Goal: Task Accomplishment & Management: Complete application form

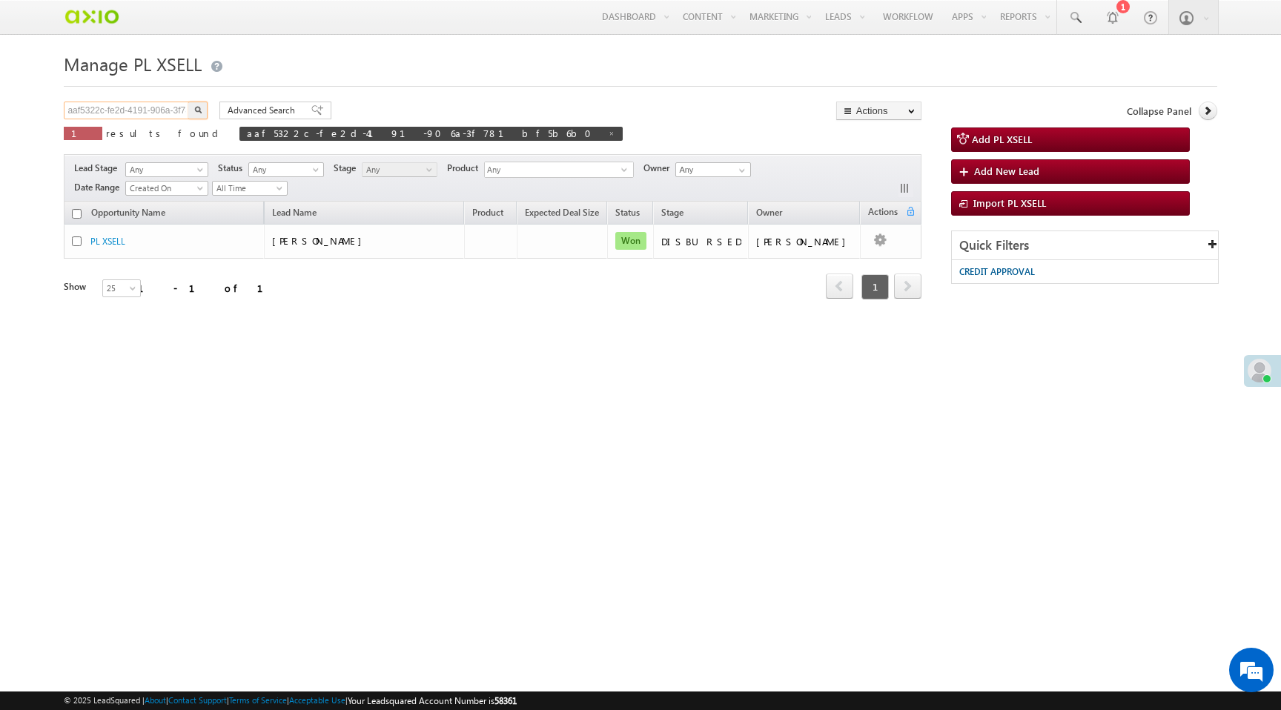
click at [174, 113] on input "aaf5322c-fe2d-4191-906a-3f781bf5b6b0" at bounding box center [127, 111] width 127 height 18
click at [175, 115] on input "aaf5322c-fe2d-4191-906a-3f781bf5b6b0" at bounding box center [127, 111] width 127 height 18
paste input "5512ed8a-f644-4b2a-a2f0-eb8e9951269b"
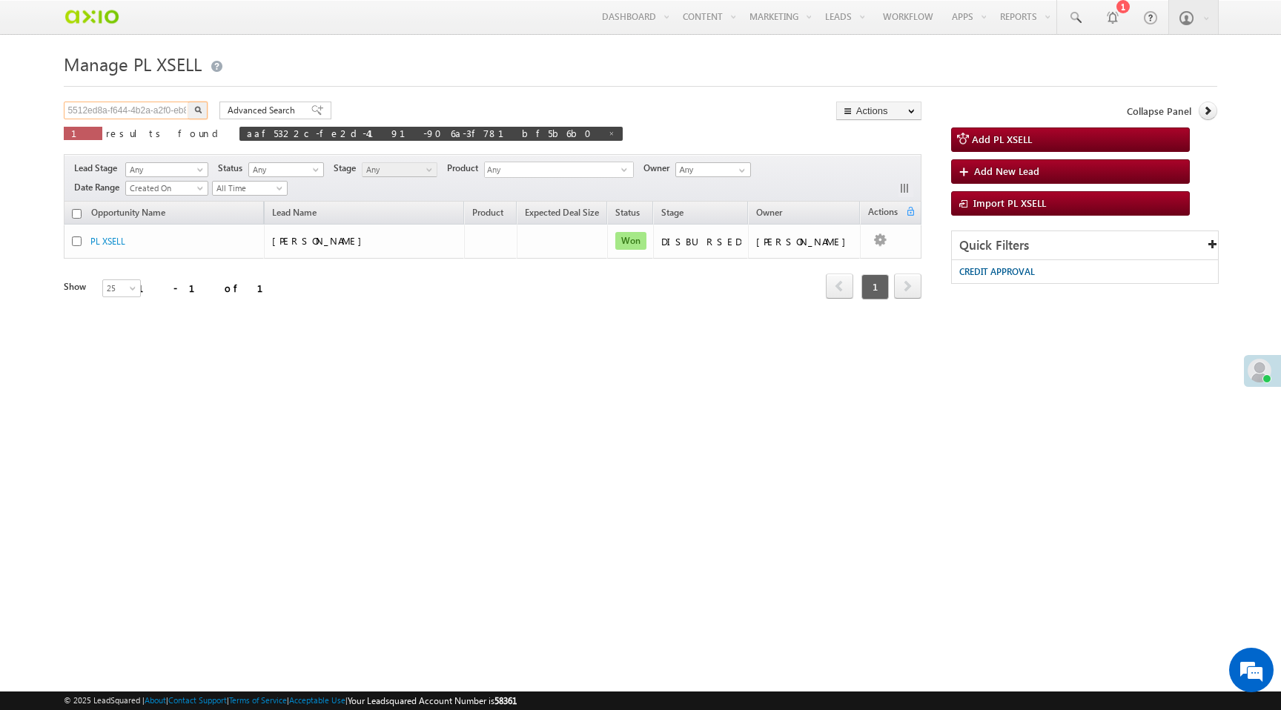
scroll to position [0, 49]
type input "5512ed8a-f644-4b2a-a2f0-eb8e9951269b"
click at [188, 102] on button "button" at bounding box center [197, 111] width 19 height 18
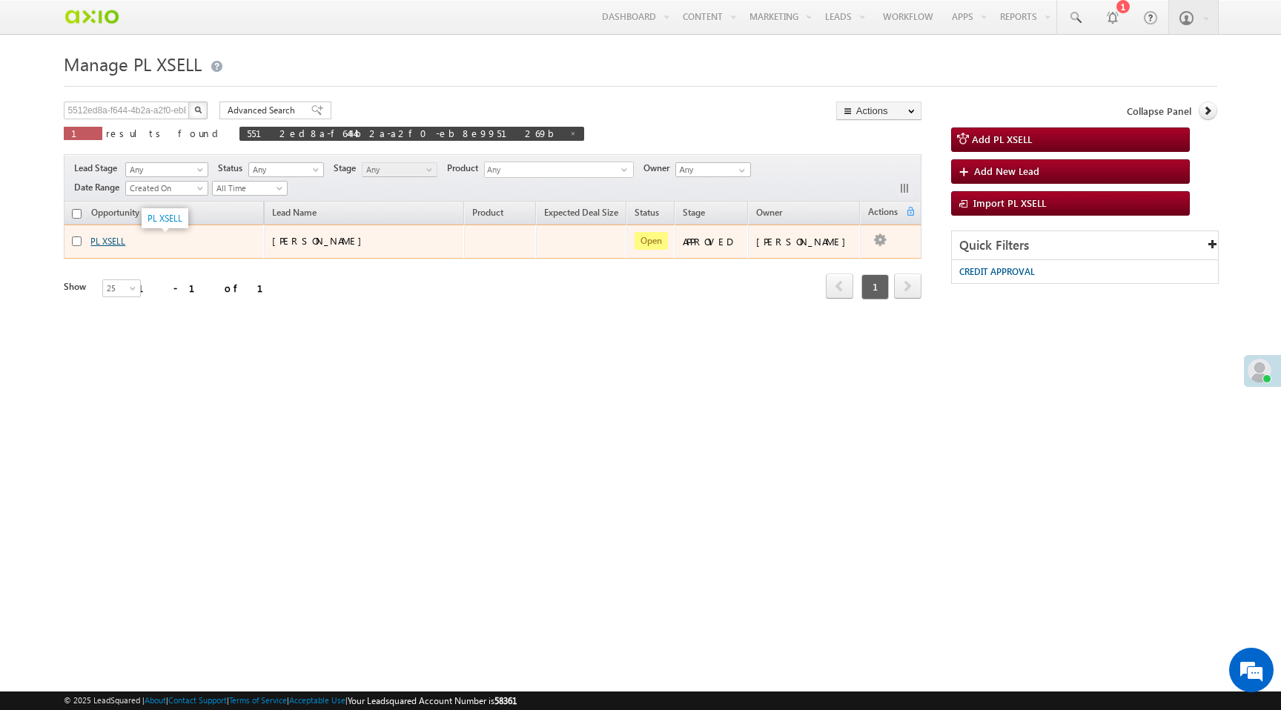
click at [119, 244] on link "PL XSELL" at bounding box center [107, 241] width 35 height 11
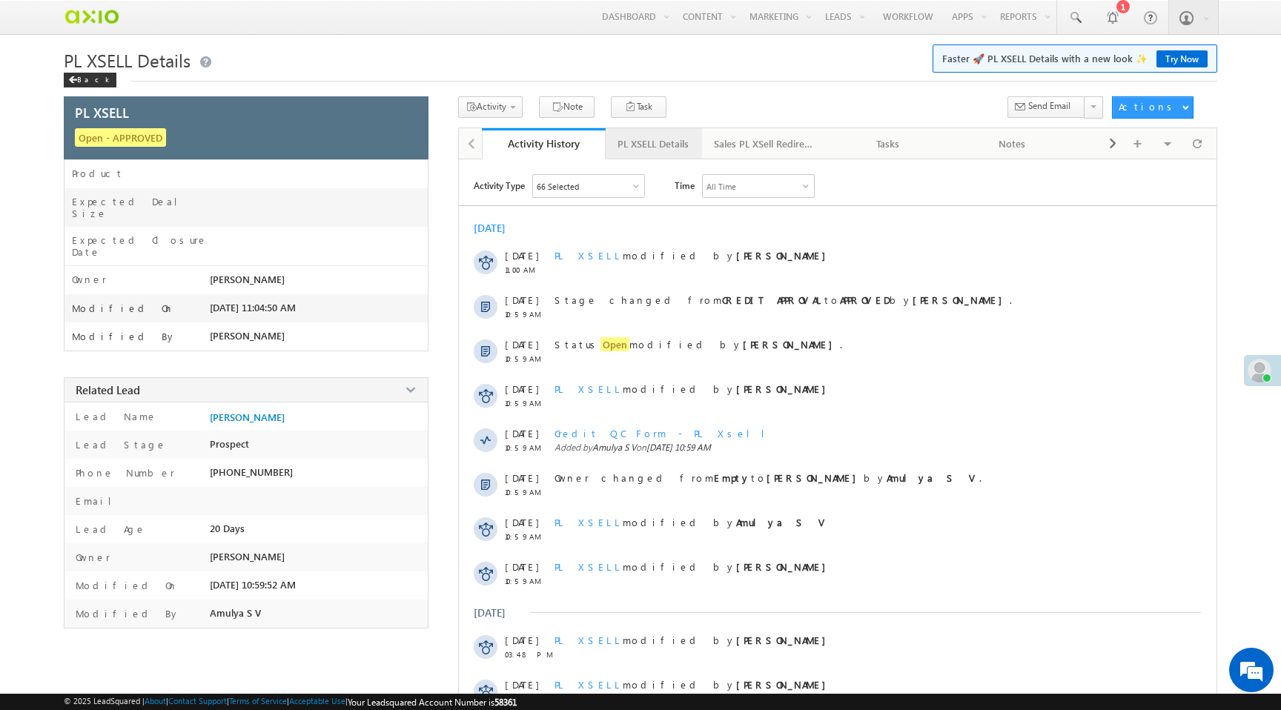
click at [667, 150] on div "PL XSELL Details" at bounding box center [652, 144] width 71 height 18
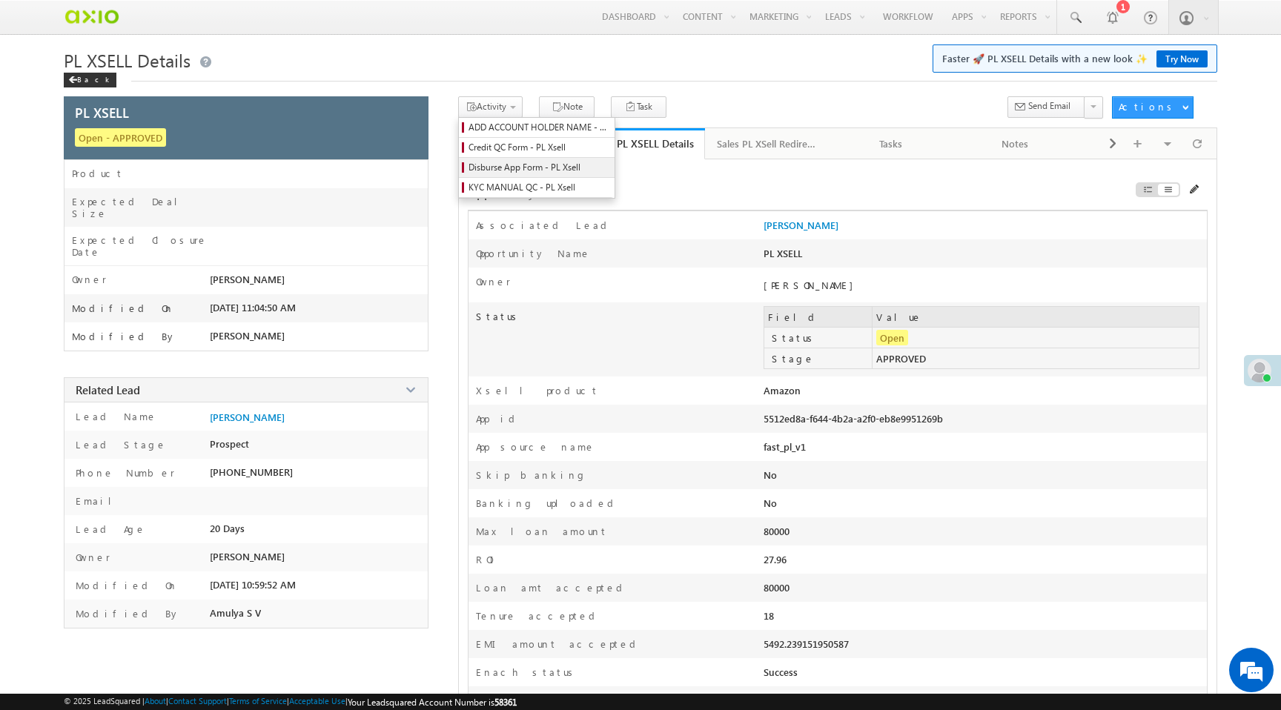
click at [504, 168] on span "Disburse App Form - PL Xsell" at bounding box center [538, 167] width 141 height 13
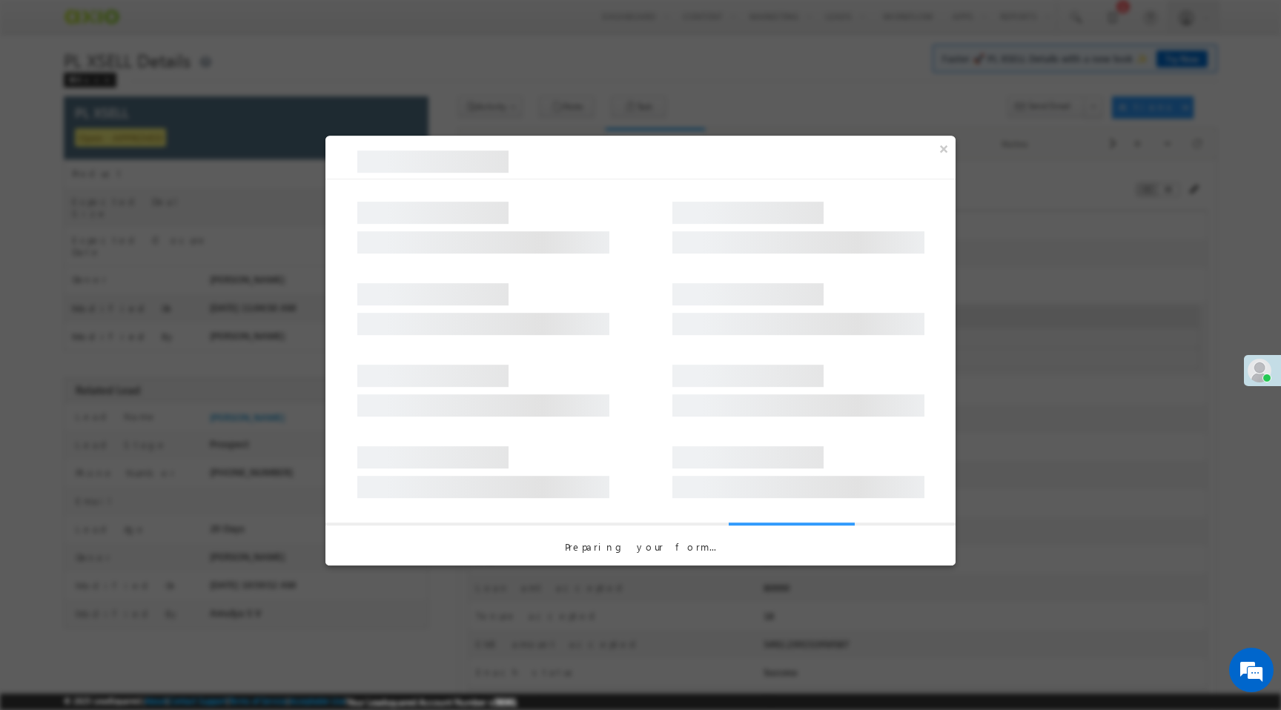
select select "PL XSell Disbursement Initiated"
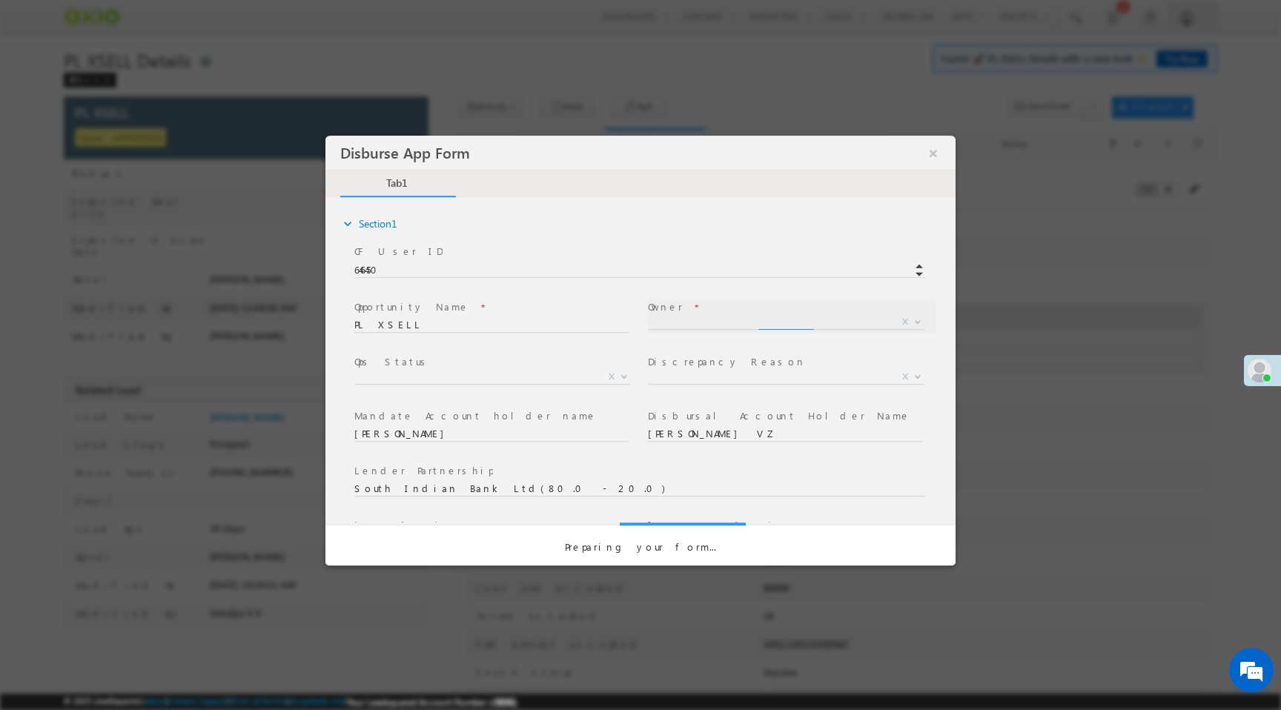
select select "f8849782-a99c-11ec-8597-0681fe0b10f8"
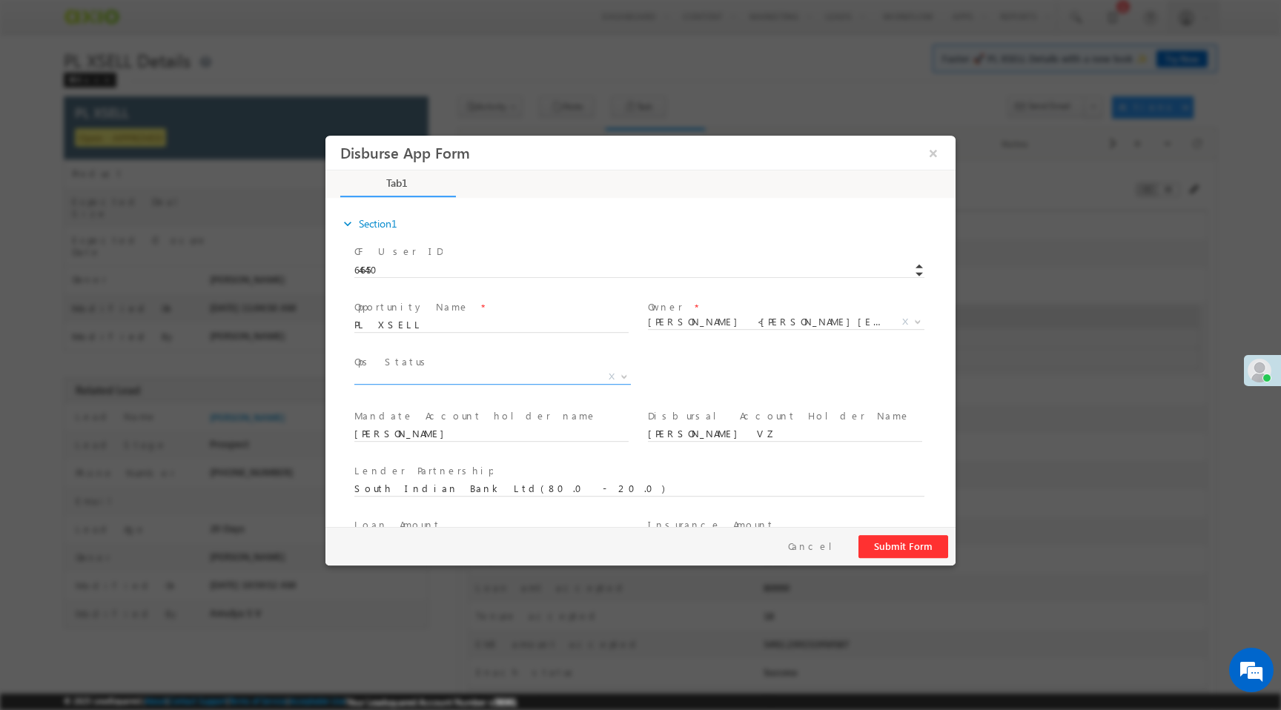
click at [505, 380] on span "X" at bounding box center [492, 377] width 276 height 15
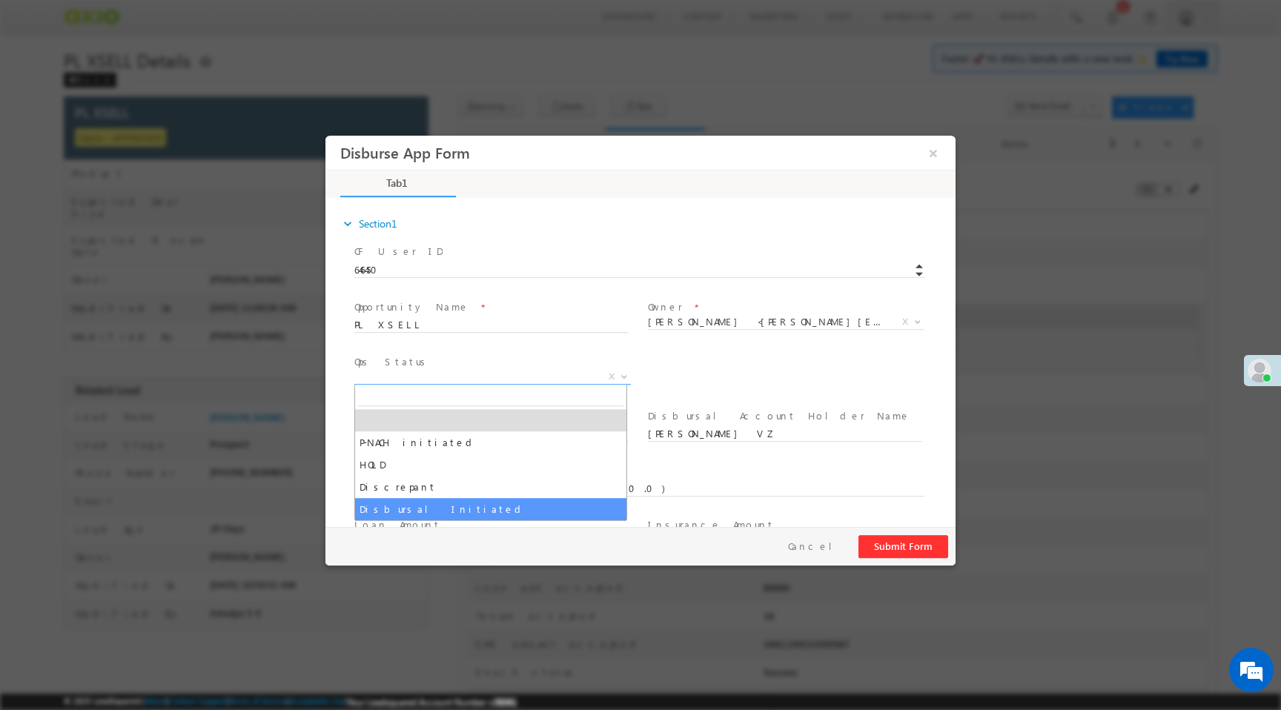
select select "Disbursal Initiated"
select select "NA"
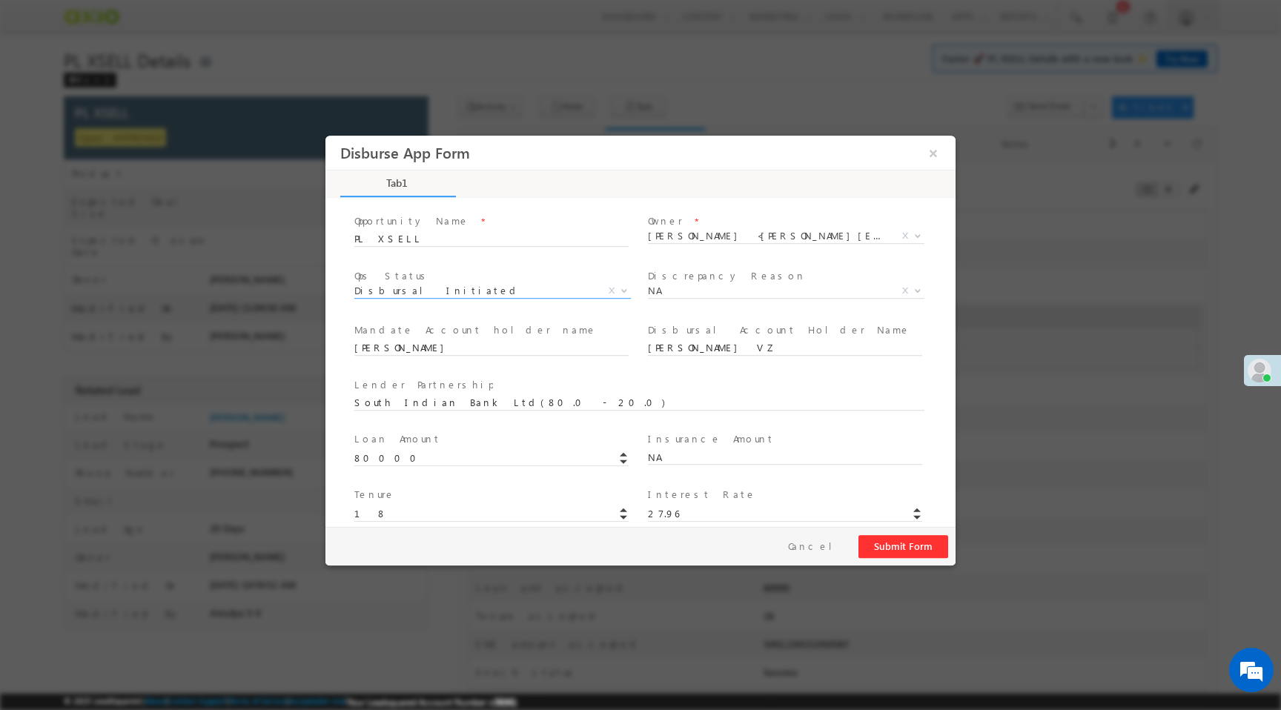
scroll to position [219, 0]
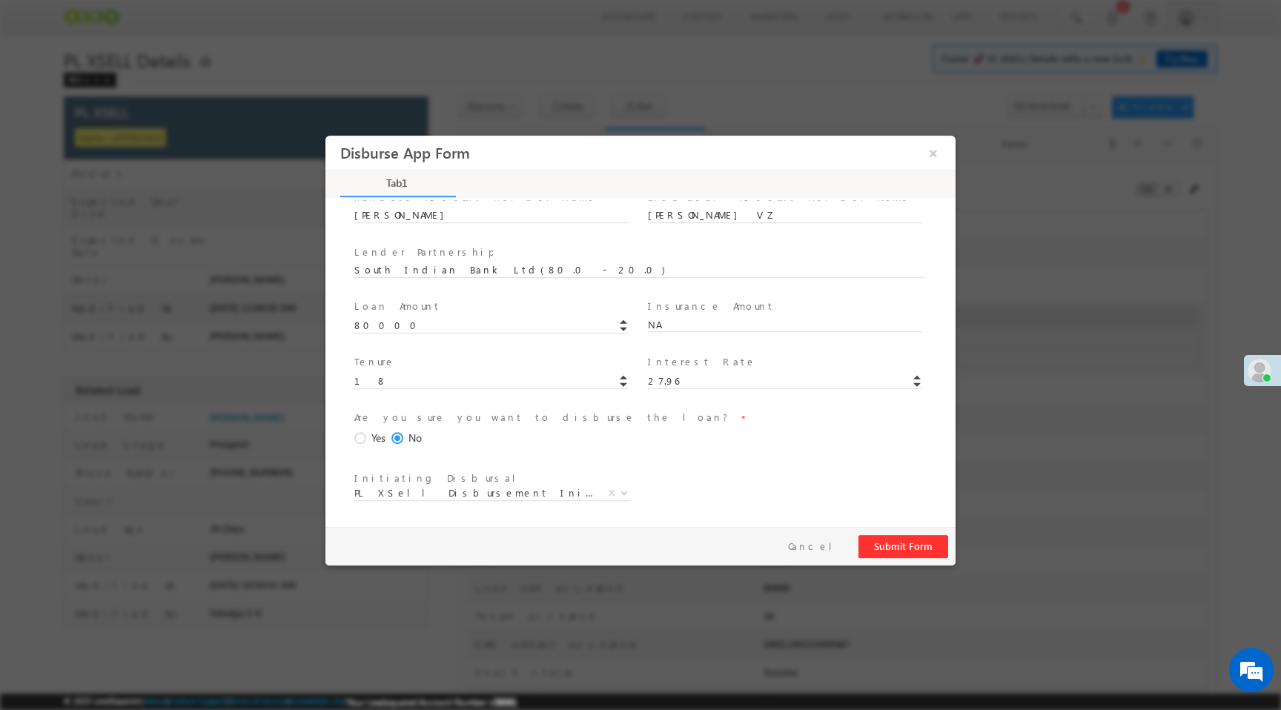
click at [371, 440] on span "Yes" at bounding box center [378, 439] width 14 height 16
click at [325, 136] on input "Yes" at bounding box center [325, 136] width 0 height 0
click at [890, 552] on button "Submit Form" at bounding box center [903, 546] width 90 height 23
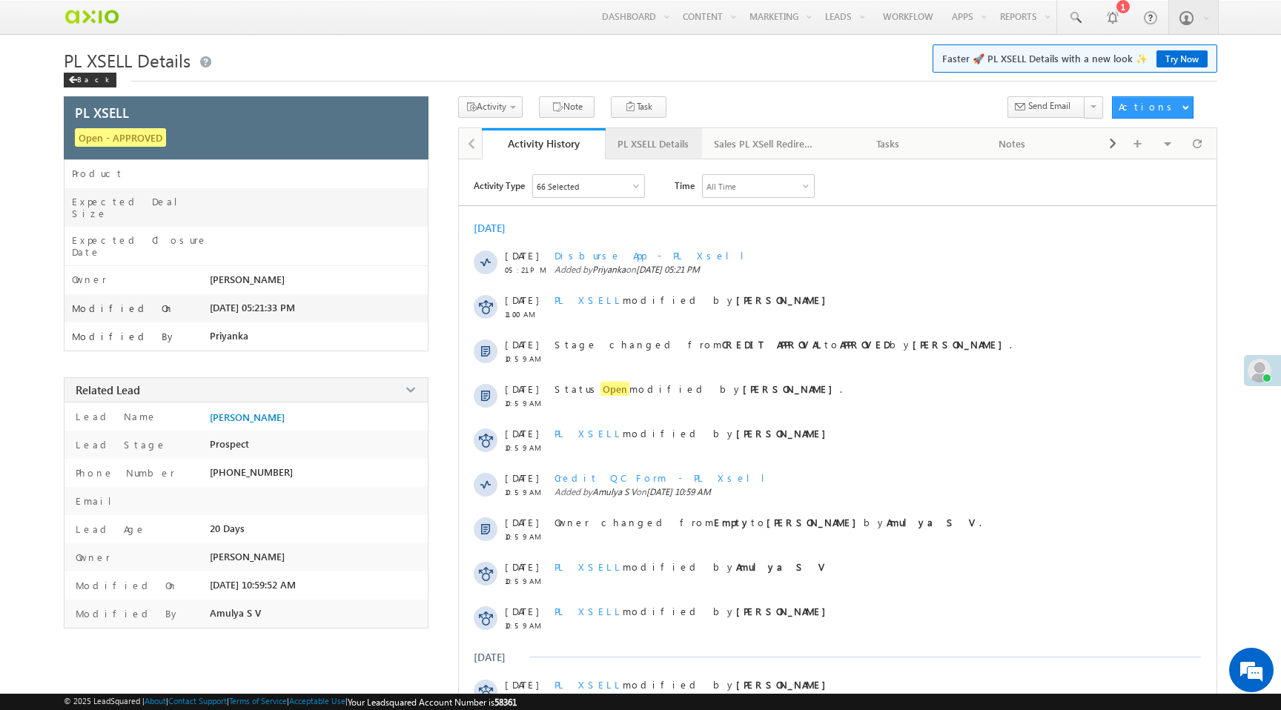
click at [658, 141] on div "PL XSELL Details" at bounding box center [652, 144] width 71 height 18
